Goal: Transaction & Acquisition: Purchase product/service

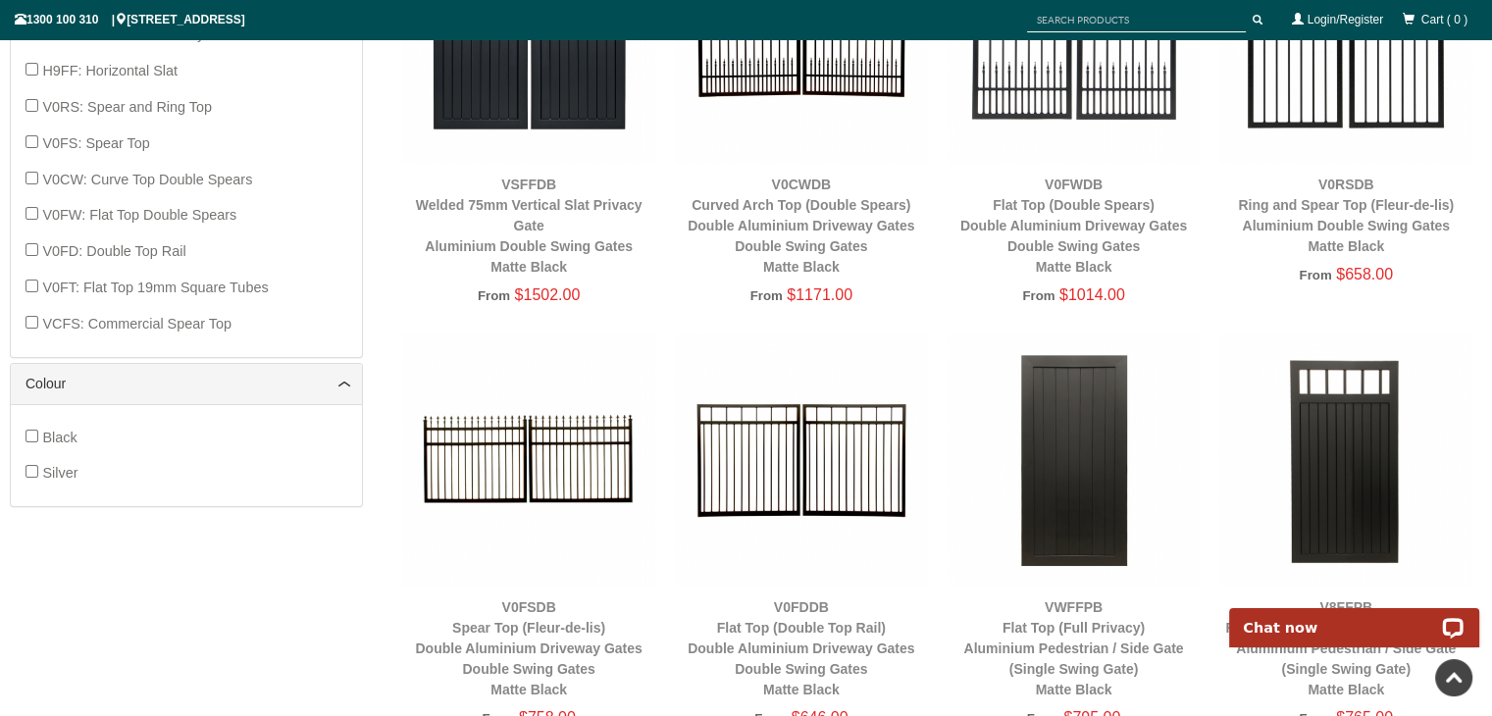
scroll to position [1718, 0]
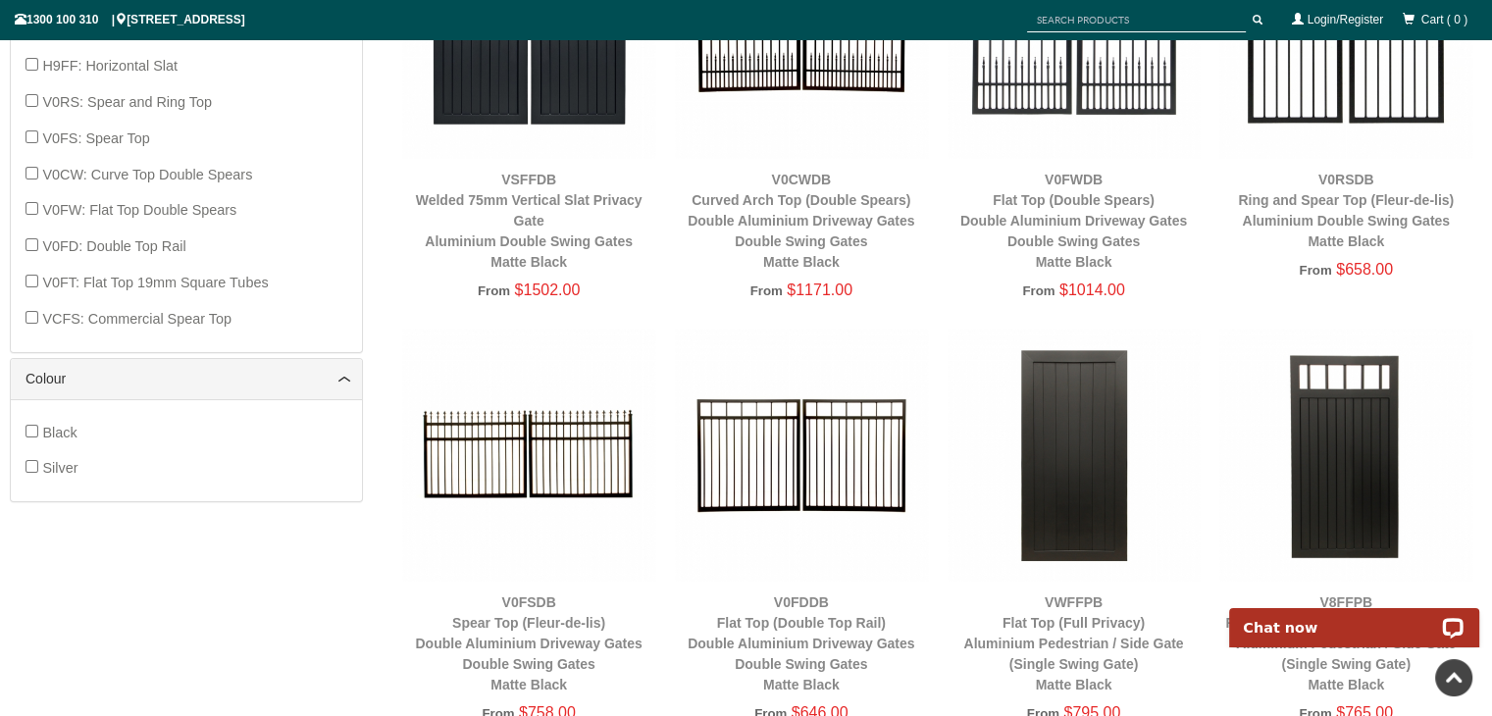
click at [780, 506] on img at bounding box center [801, 455] width 253 height 253
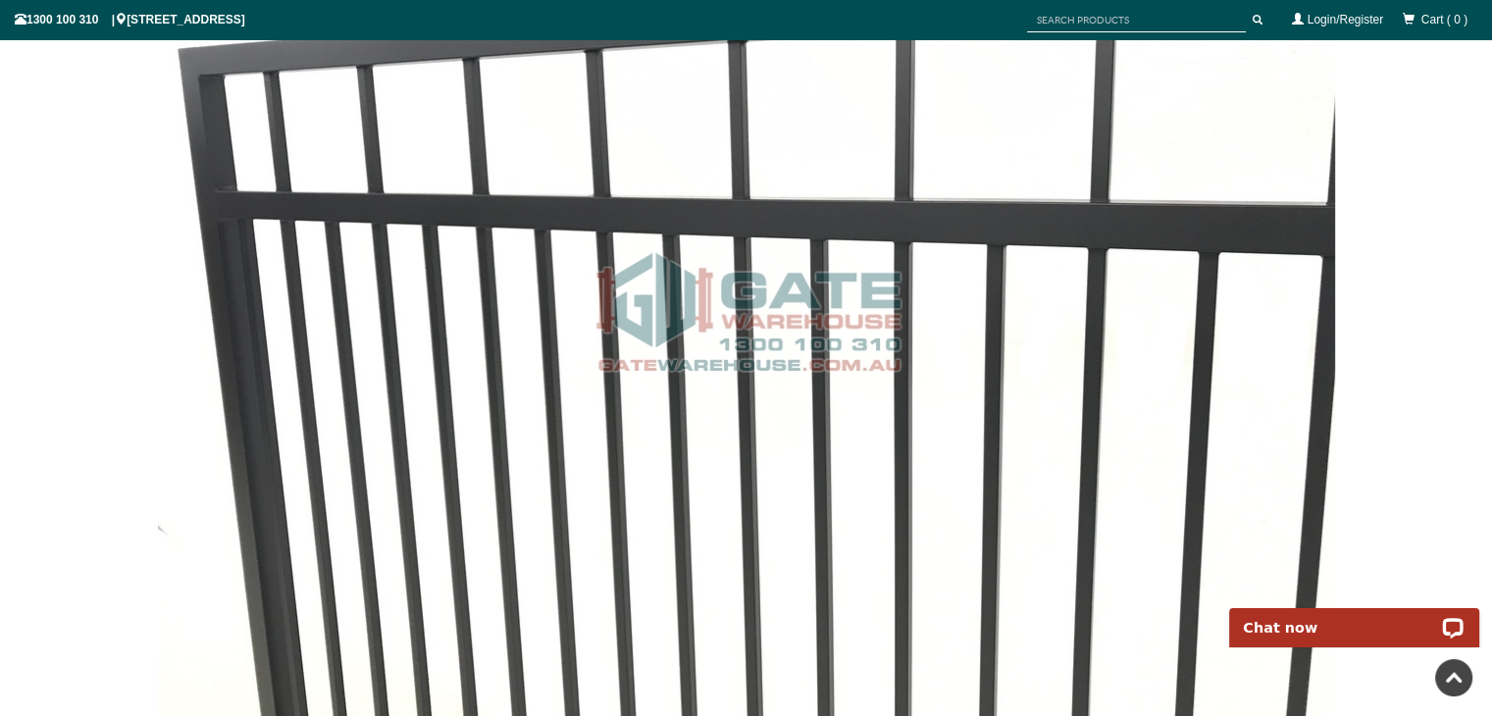
scroll to position [2857, 0]
